Goal: Task Accomplishment & Management: Complete application form

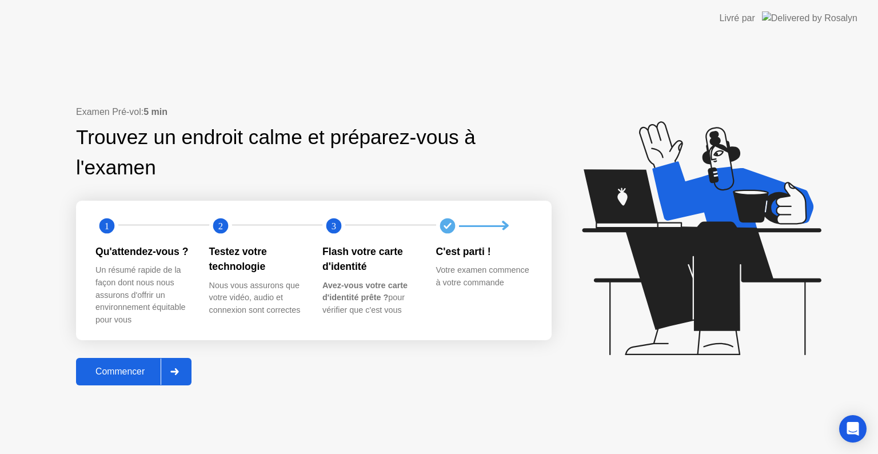
click at [145, 373] on div "Commencer" at bounding box center [119, 371] width 81 height 10
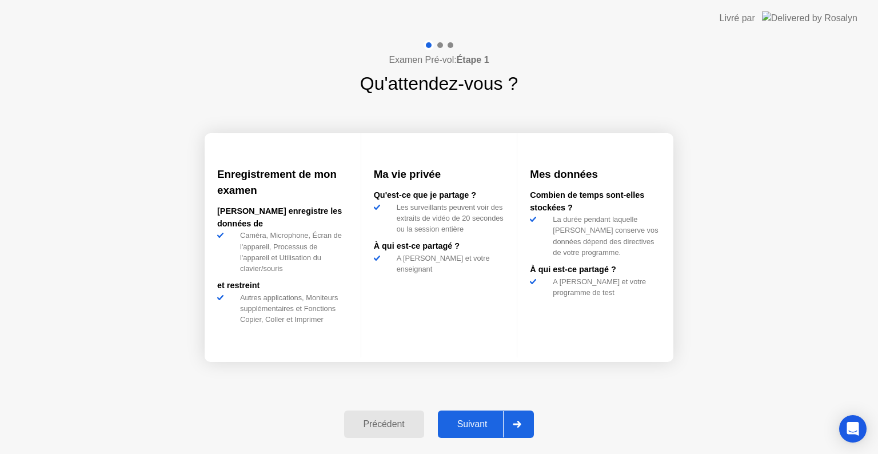
click at [461, 416] on button "Suivant" at bounding box center [486, 423] width 97 height 27
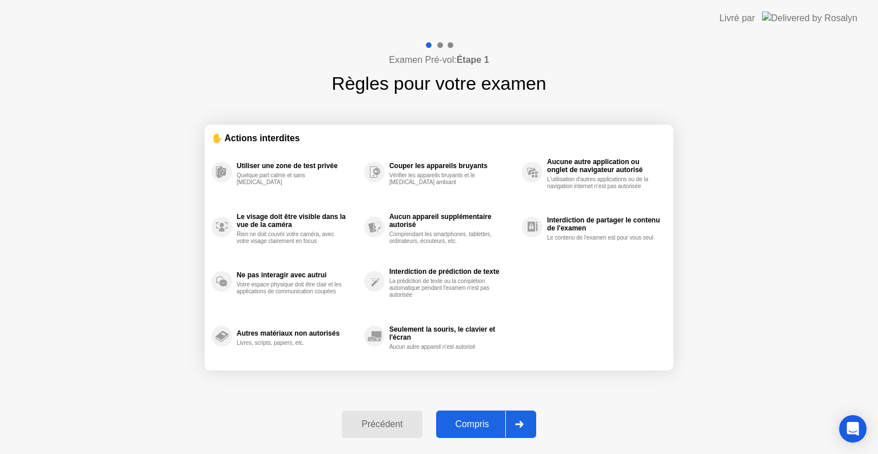
click at [464, 426] on div "Compris" at bounding box center [473, 424] width 66 height 10
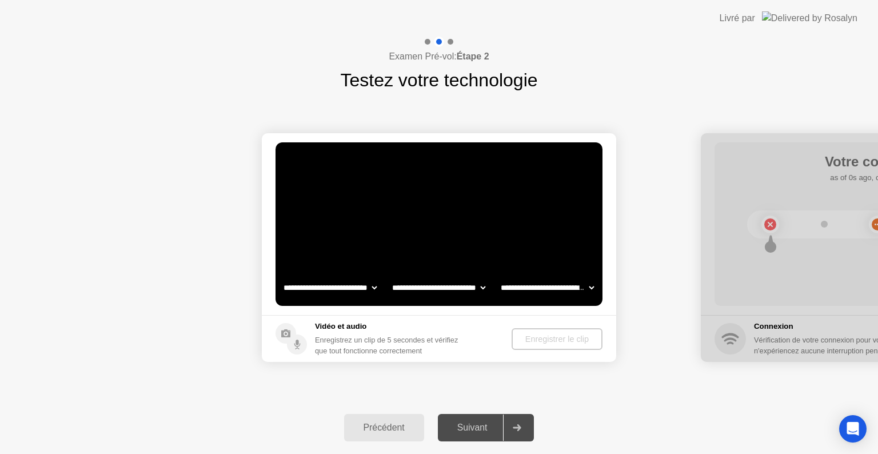
select select "**********"
select select "*******"
click at [560, 337] on div "Enregistrer le clip" at bounding box center [558, 338] width 82 height 9
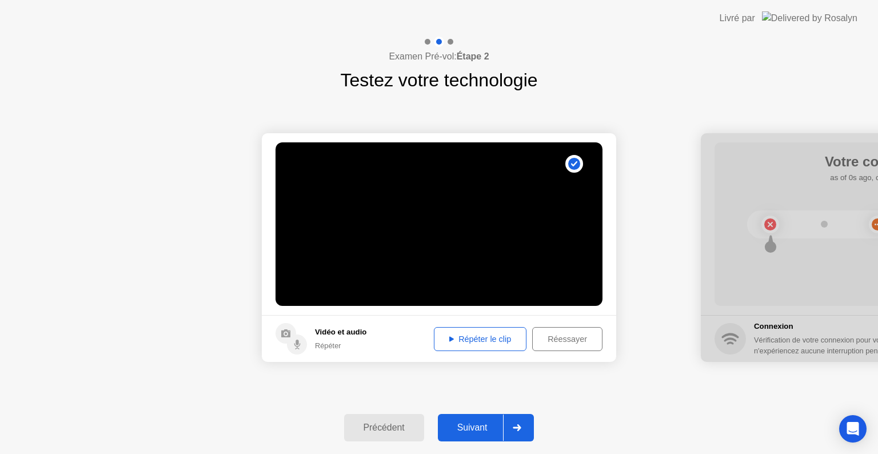
click at [472, 345] on button "Répéter le clip" at bounding box center [480, 339] width 93 height 24
click at [472, 414] on button "Suivant" at bounding box center [486, 427] width 97 height 27
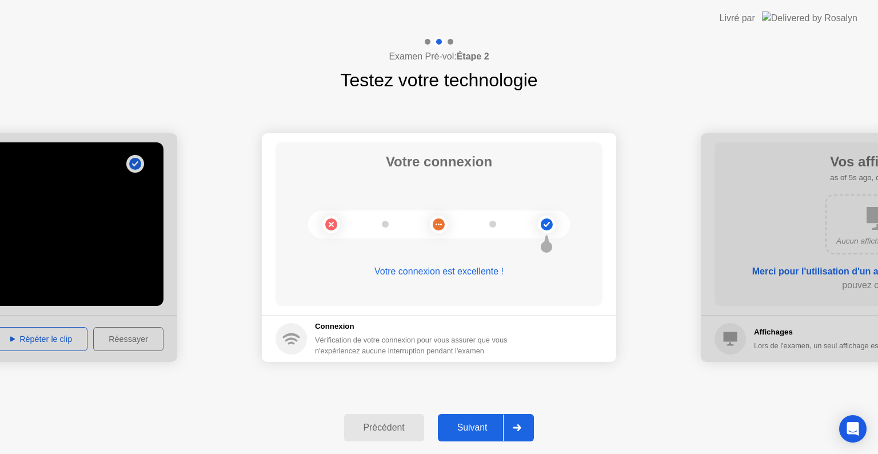
click at [474, 428] on div "Suivant" at bounding box center [472, 427] width 62 height 10
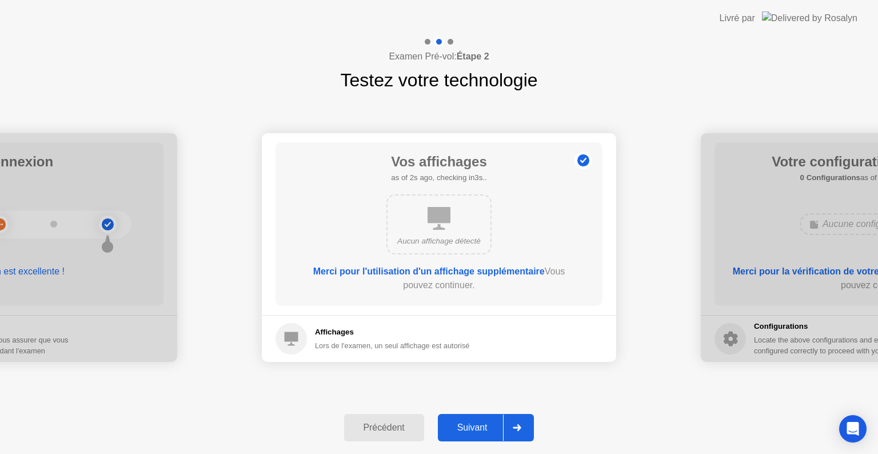
click at [474, 428] on div "Suivant" at bounding box center [472, 427] width 62 height 10
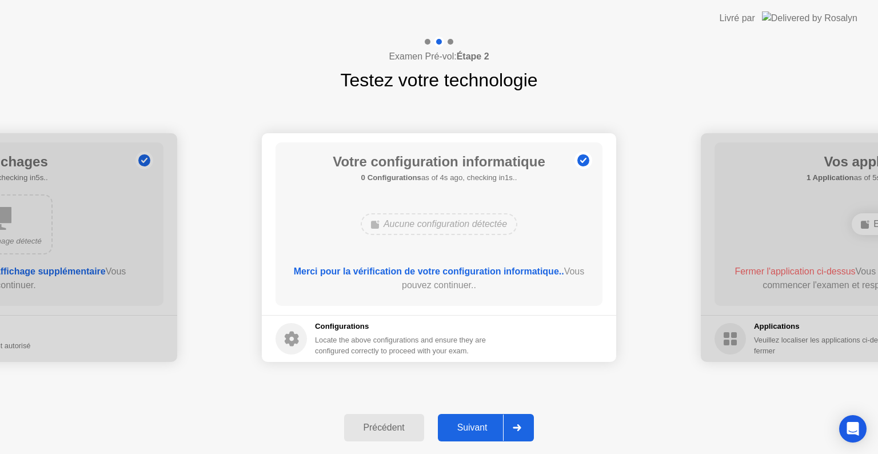
click at [474, 428] on div "Suivant" at bounding box center [472, 427] width 62 height 10
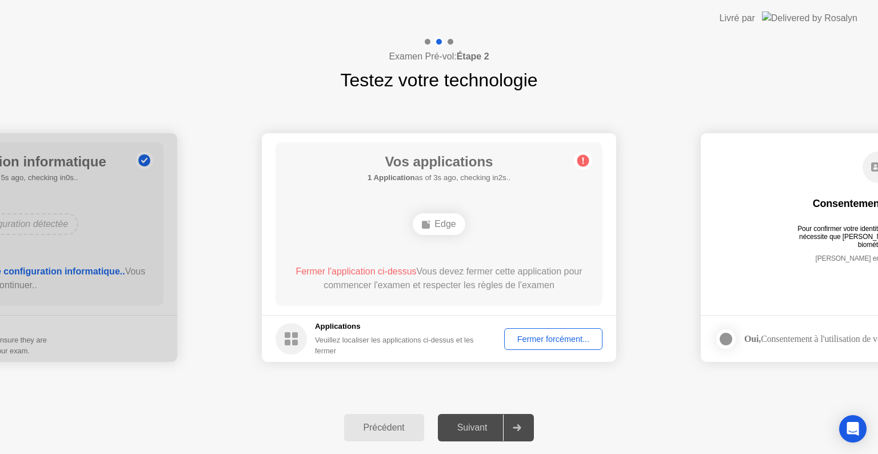
click at [551, 343] on div "Fermer forcément..." at bounding box center [553, 338] width 90 height 9
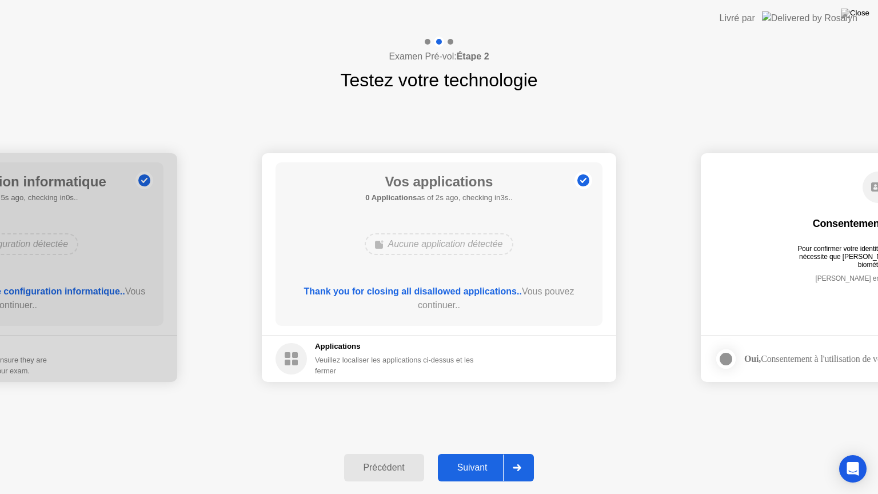
click at [489, 453] on div "Suivant" at bounding box center [472, 467] width 62 height 10
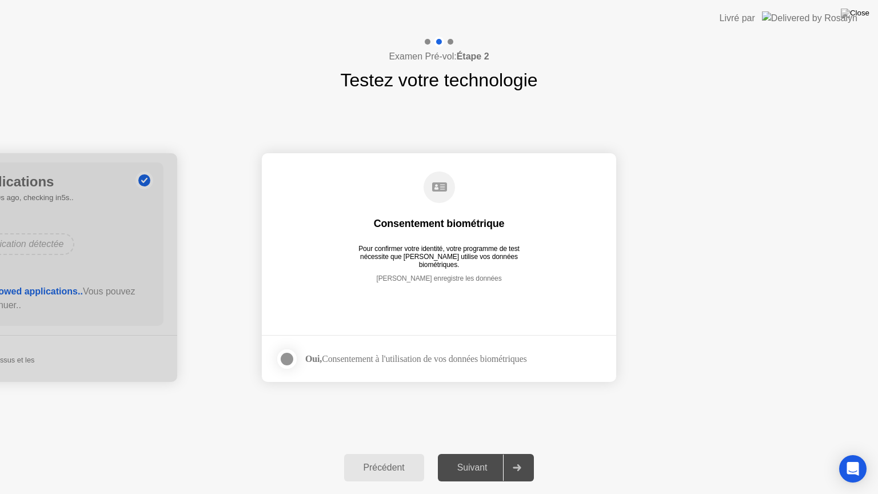
click at [287, 362] on div at bounding box center [287, 359] width 14 height 14
click at [479, 453] on div "Suivant" at bounding box center [472, 467] width 62 height 10
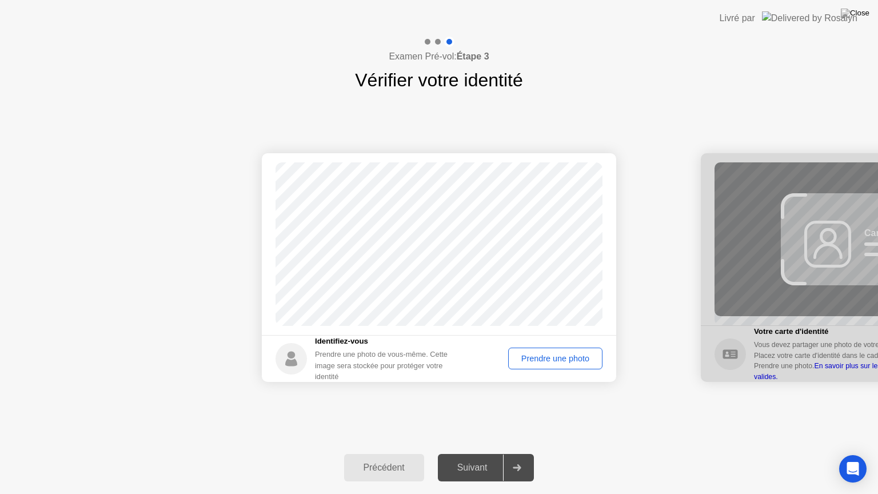
click at [564, 366] on button "Prendre une photo" at bounding box center [555, 359] width 94 height 22
click at [473, 453] on div "Suivant" at bounding box center [472, 467] width 62 height 10
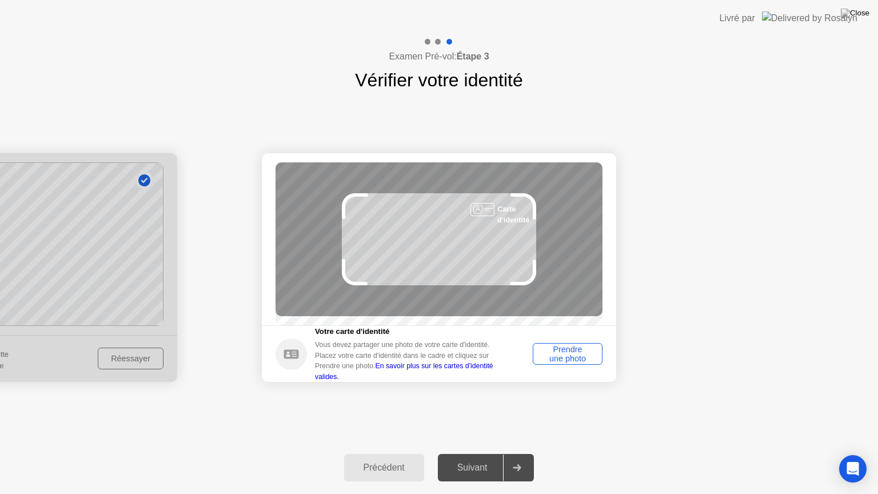
click at [567, 357] on div "Prendre une photo" at bounding box center [568, 354] width 62 height 18
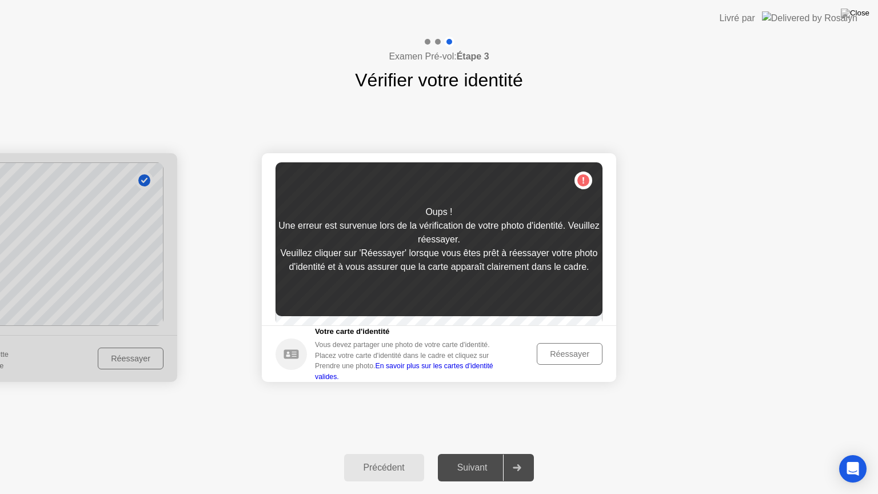
click at [567, 357] on div "Réessayer" at bounding box center [570, 353] width 58 height 9
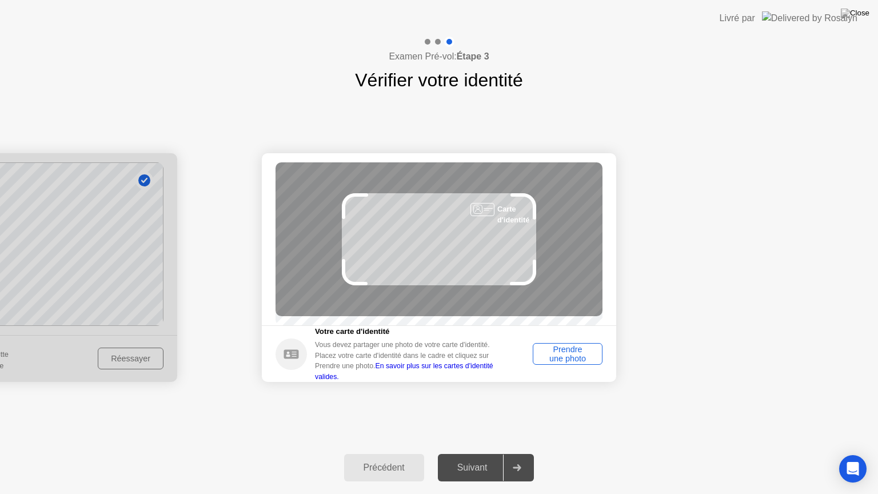
click at [567, 357] on div "Prendre une photo" at bounding box center [568, 354] width 62 height 18
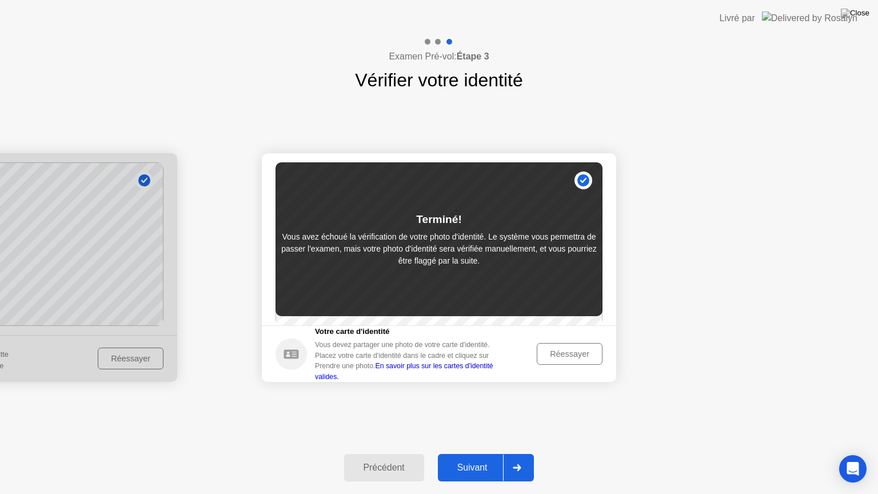
click at [470, 453] on div "Suivant" at bounding box center [472, 467] width 62 height 10
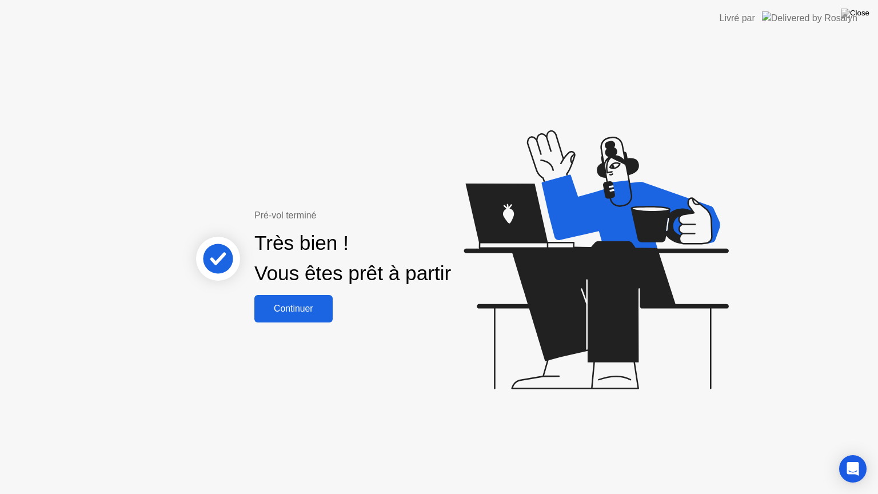
click at [304, 309] on div "Continuer" at bounding box center [293, 309] width 71 height 10
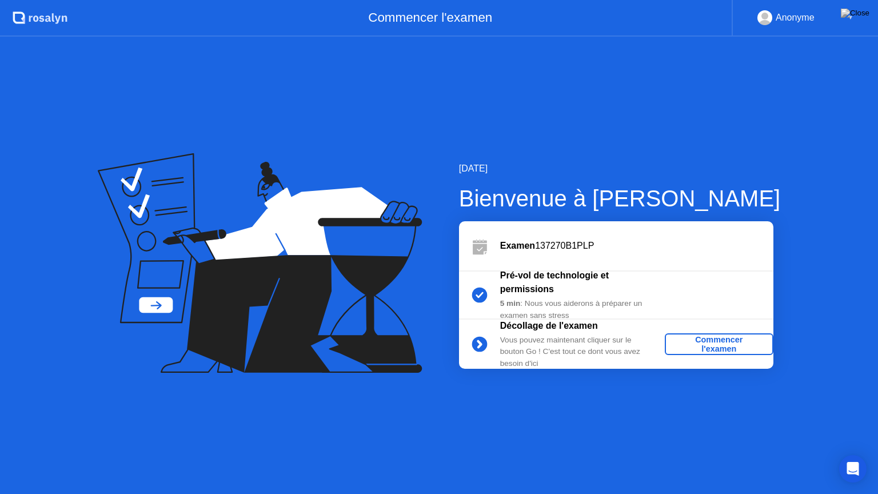
click at [697, 345] on div "Commencer l'examen" at bounding box center [718, 344] width 99 height 18
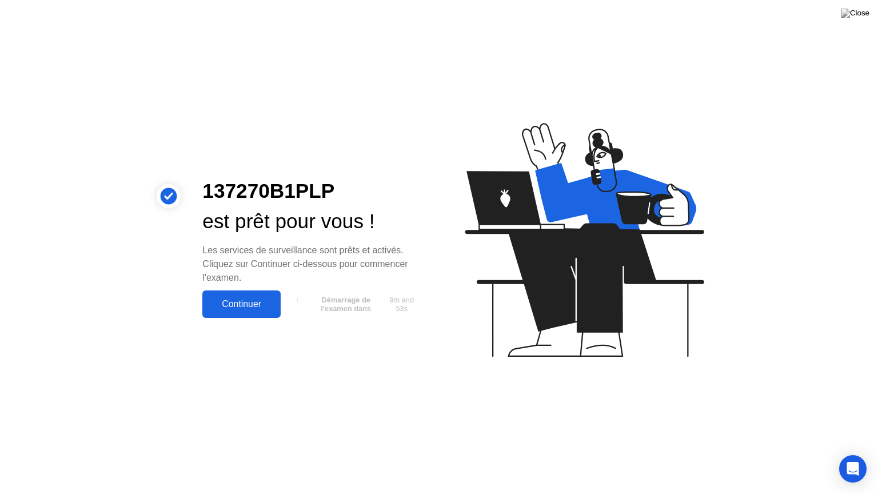
click at [242, 308] on div "Continuer" at bounding box center [241, 304] width 71 height 10
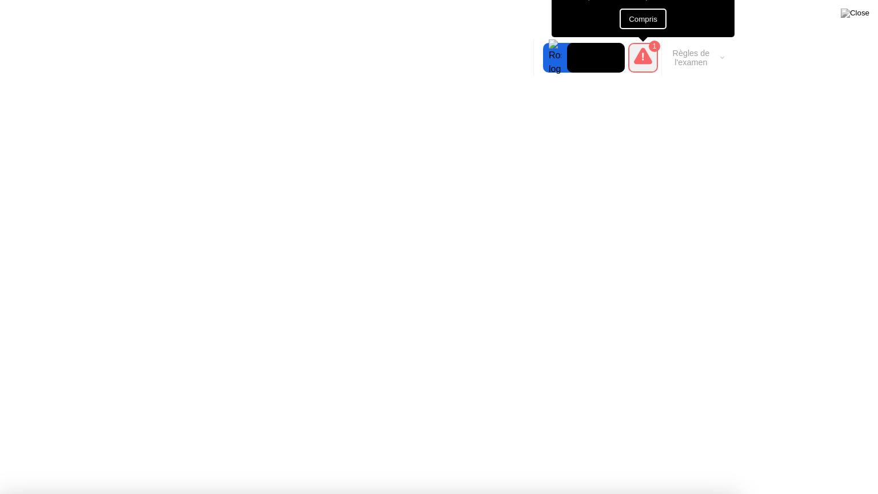
click at [723, 59] on button "Règles de l'examen" at bounding box center [695, 57] width 66 height 19
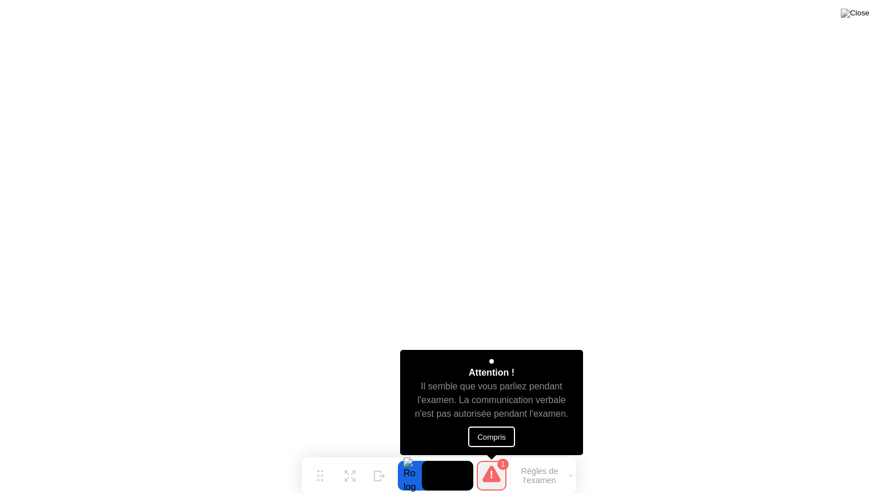
click at [499, 439] on button "Compris" at bounding box center [491, 436] width 47 height 21
